Goal: Check status: Check status

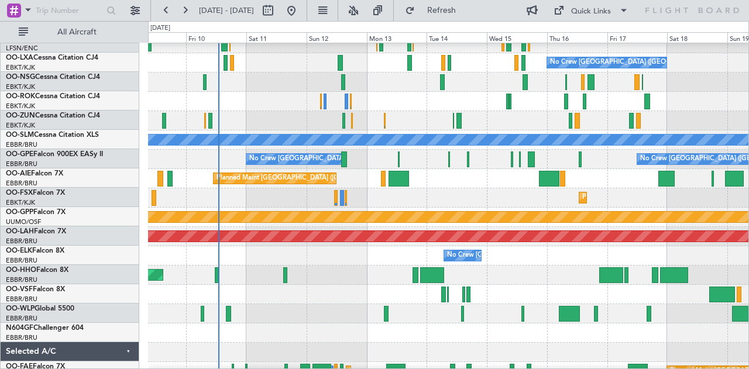
scroll to position [67, 0]
click at [405, 104] on div at bounding box center [448, 101] width 601 height 19
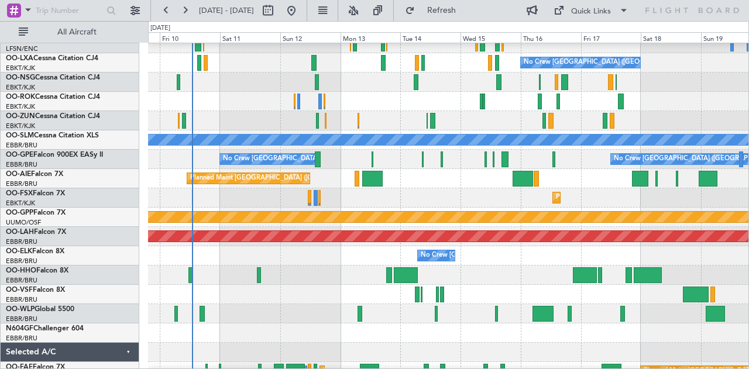
click at [490, 278] on div "Planned Maint Geneva (Cointrin)" at bounding box center [448, 275] width 601 height 19
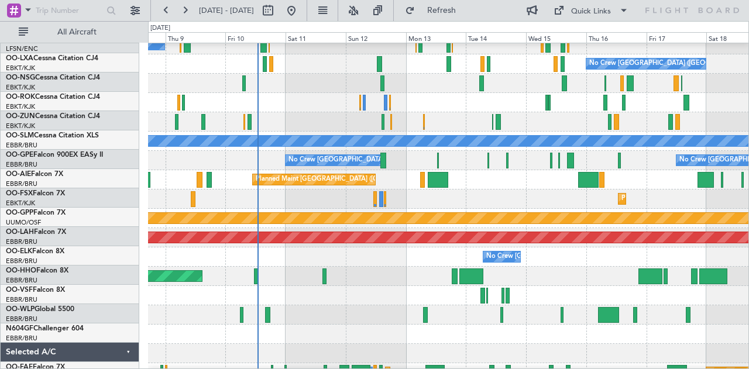
scroll to position [66, 0]
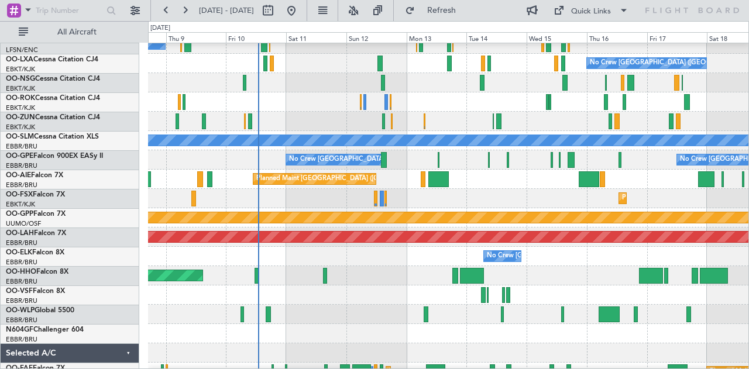
click at [369, 265] on div "No Crew [GEOGRAPHIC_DATA] ([GEOGRAPHIC_DATA] National)" at bounding box center [448, 256] width 601 height 19
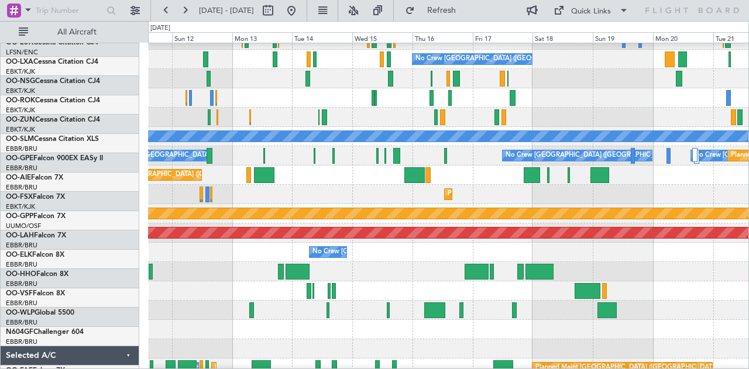
scroll to position [71, 0]
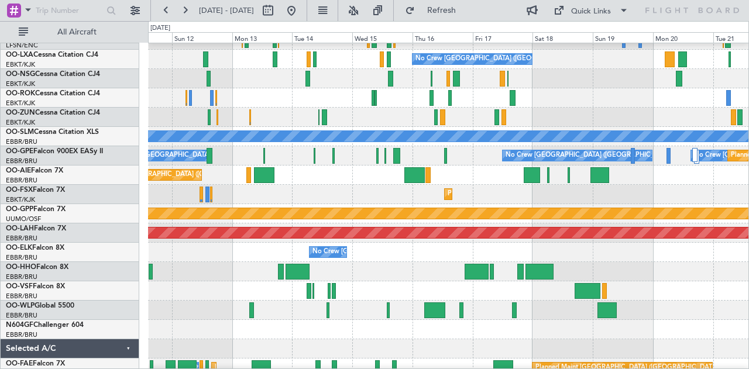
click at [466, 245] on div "No Crew [GEOGRAPHIC_DATA] ([GEOGRAPHIC_DATA] National)" at bounding box center [448, 252] width 601 height 19
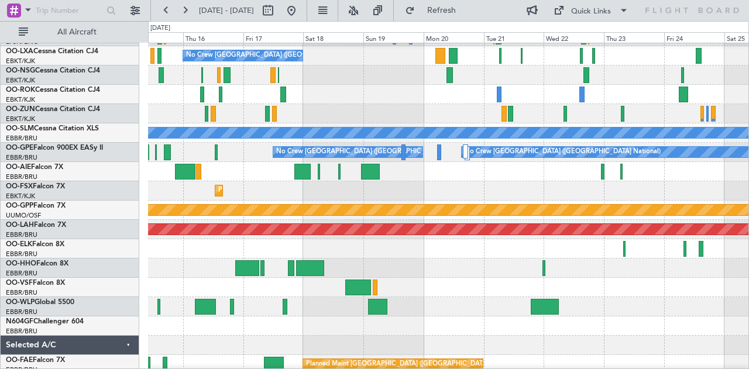
click at [259, 240] on div "No Crew [GEOGRAPHIC_DATA] ([GEOGRAPHIC_DATA] National)" at bounding box center [448, 248] width 601 height 19
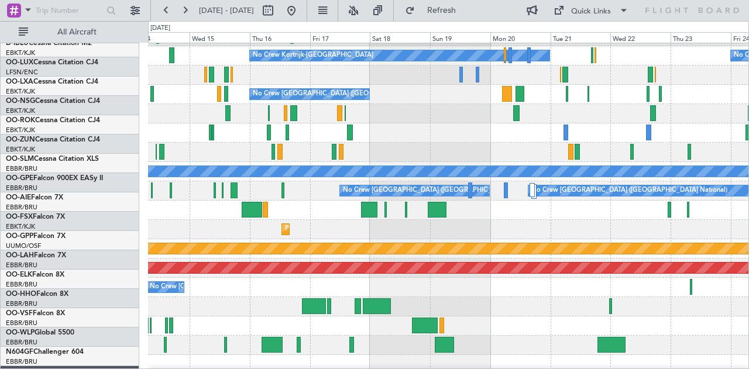
scroll to position [36, 0]
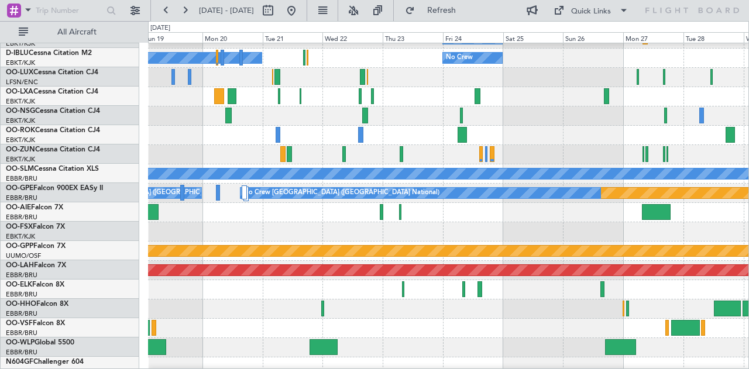
click at [270, 222] on div at bounding box center [448, 212] width 601 height 19
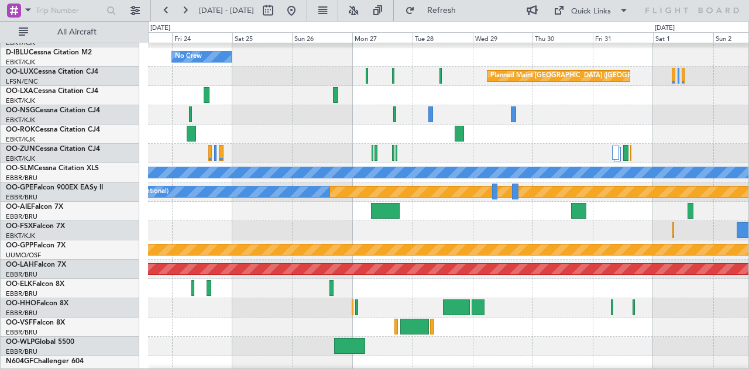
scroll to position [57, 0]
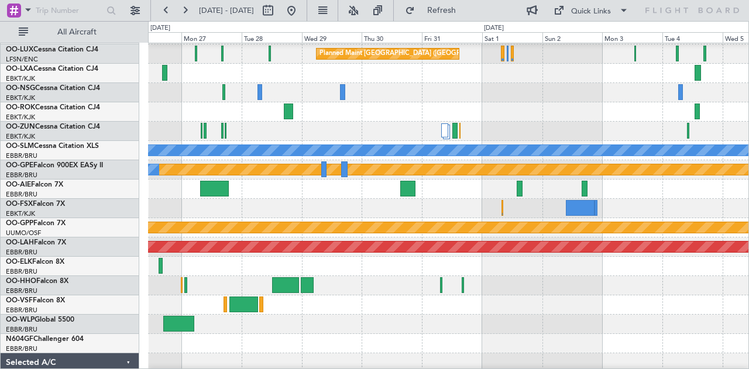
click at [380, 221] on div "Grounded [PERSON_NAME]" at bounding box center [448, 227] width 601 height 19
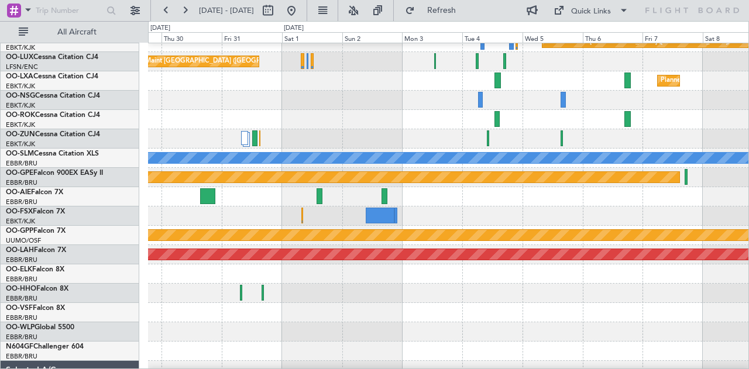
click at [277, 203] on div at bounding box center [448, 196] width 601 height 19
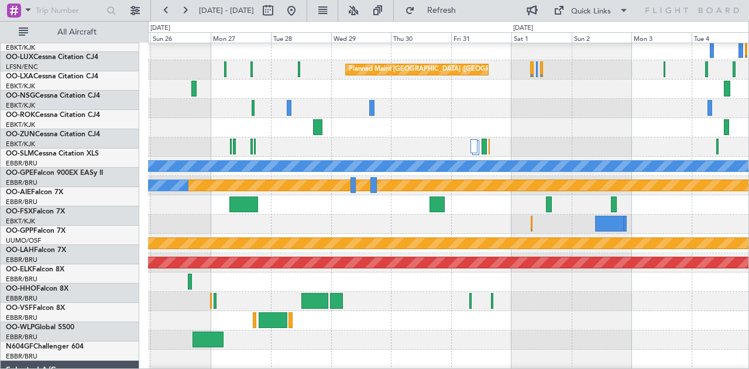
scroll to position [32, 0]
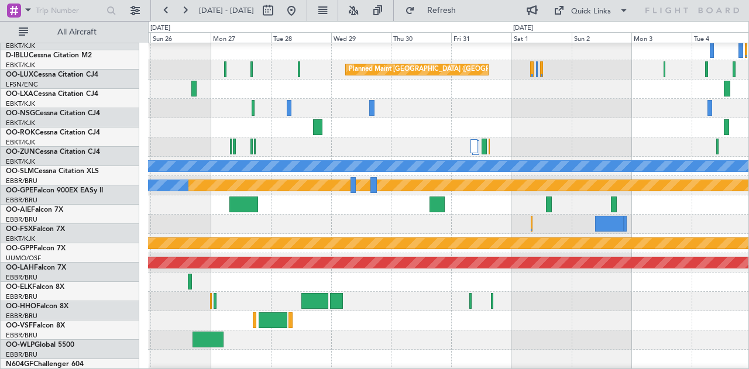
click at [748, 219] on div "Planned Maint Kortrijk-[GEOGRAPHIC_DATA] No Crew No Crew Planned Maint [GEOGRAP…" at bounding box center [374, 195] width 749 height 348
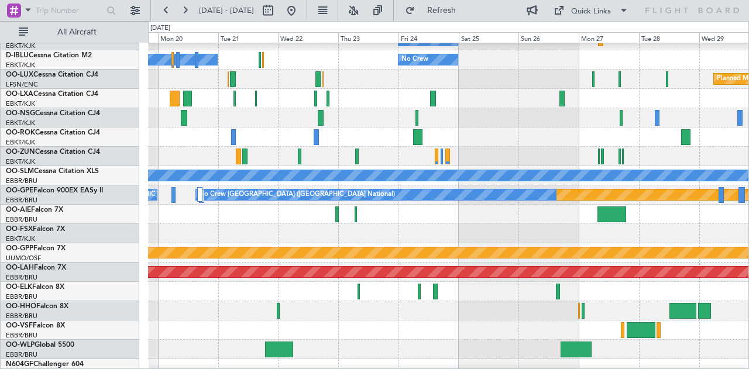
click at [494, 211] on div at bounding box center [448, 214] width 601 height 19
click at [508, 219] on div at bounding box center [448, 214] width 601 height 19
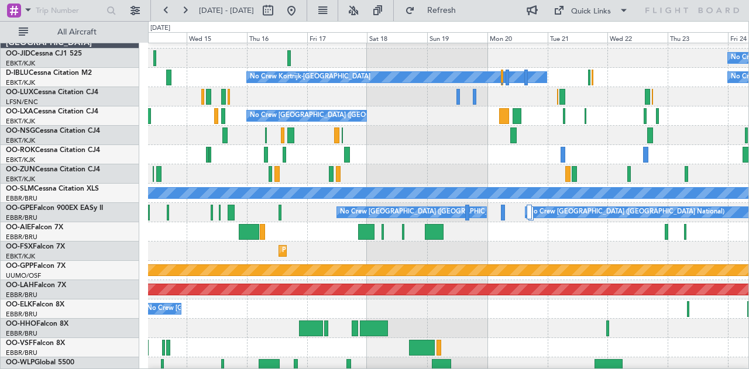
scroll to position [14, 0]
click at [516, 258] on div "Planned Maint Kortrijk-[GEOGRAPHIC_DATA]" at bounding box center [448, 251] width 601 height 19
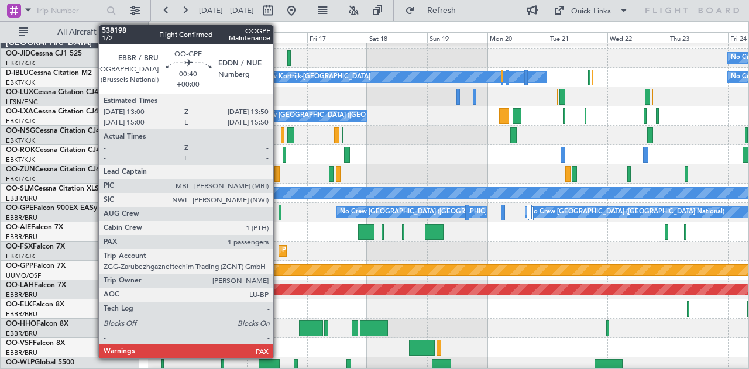
click at [279, 218] on div at bounding box center [279, 213] width 2 height 16
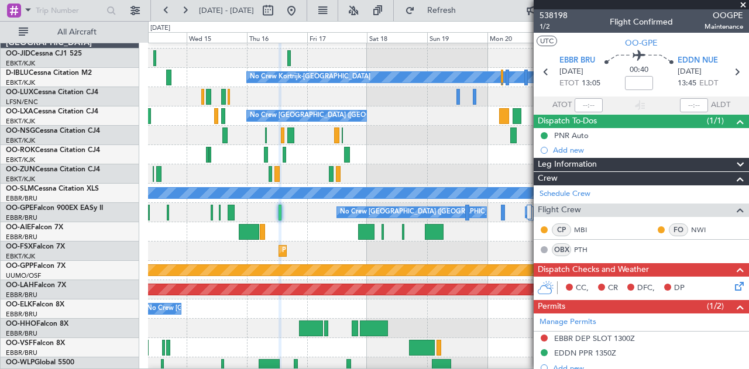
click at [744, 6] on span at bounding box center [743, 5] width 12 height 11
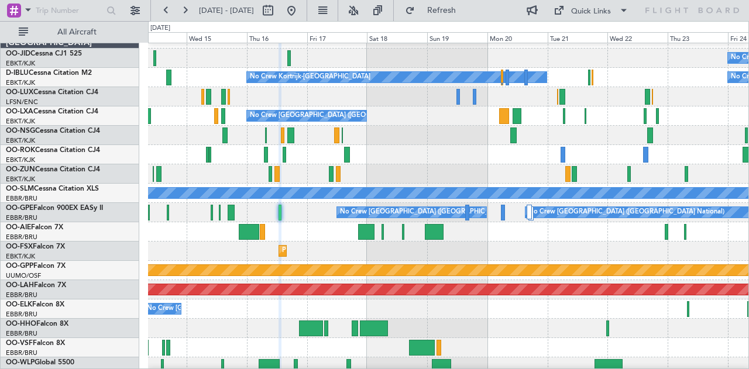
type input "0"
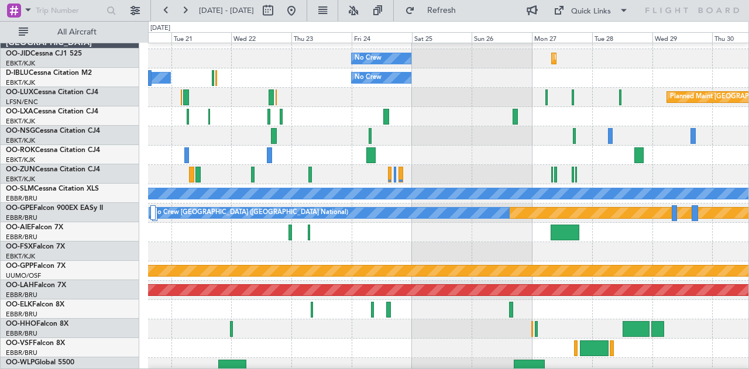
click at [147, 230] on div "No Crew Planned Maint [GEOGRAPHIC_DATA]-[GEOGRAPHIC_DATA] No Crew No Crew Kortr…" at bounding box center [374, 195] width 749 height 348
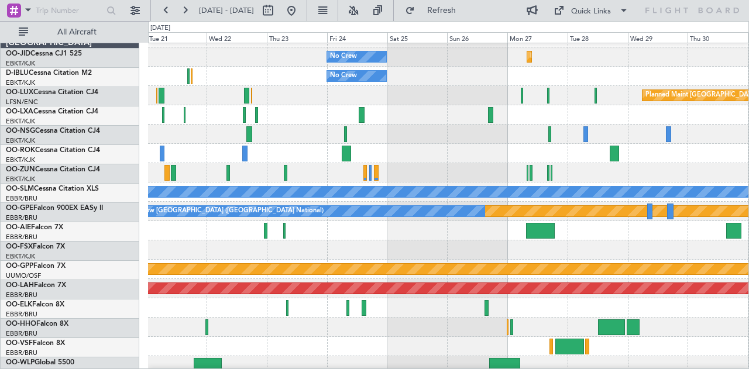
scroll to position [15, 0]
